Goal: Task Accomplishment & Management: Complete application form

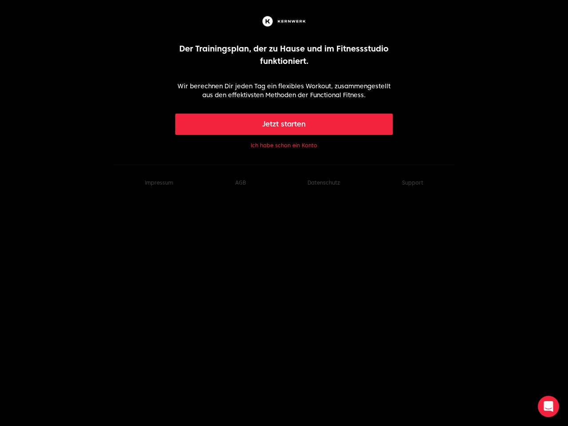
click at [284, 124] on button "Jetzt starten" at bounding box center [284, 124] width 218 height 21
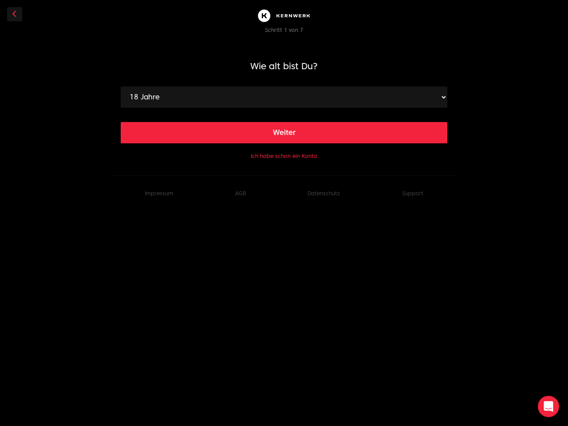
click at [284, 146] on main "Wie alt bist Du? 18 Jahre 19 Jahre 20 Jahre 21 Jahre 22 Jahre 23 Jahre 24 Jahre…" at bounding box center [284, 101] width 327 height 119
click at [413, 183] on footer "Impressum AGB Datenschutz Support" at bounding box center [284, 193] width 341 height 36
click at [548, 406] on icon "Open Intercom Messenger" at bounding box center [548, 406] width 9 height 11
